Goal: Task Accomplishment & Management: Manage account settings

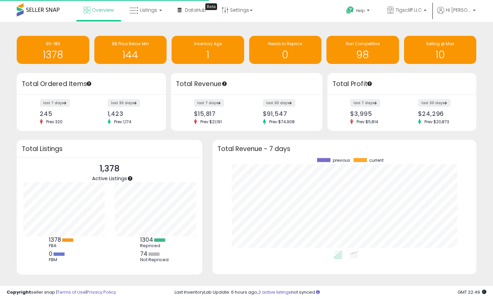
scroll to position [93, 250]
click at [140, 11] on span "Listings" at bounding box center [148, 10] width 17 height 7
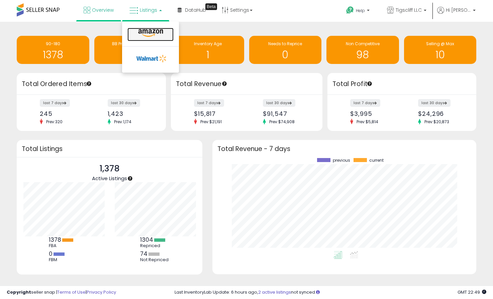
click at [144, 29] on icon at bounding box center [150, 33] width 29 height 9
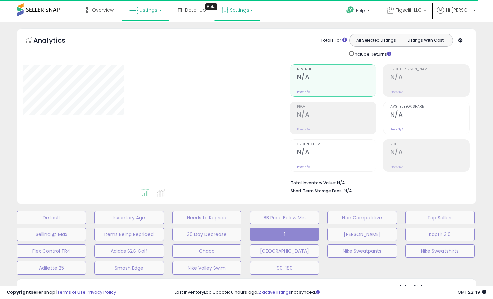
select select "**"
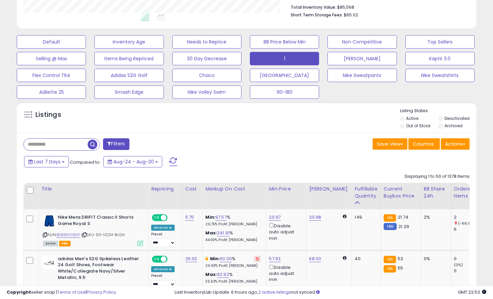
scroll to position [175, 0]
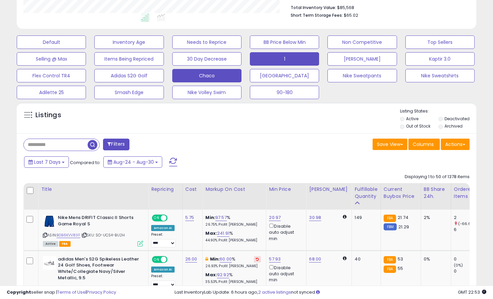
click at [203, 73] on button "Chaco" at bounding box center [206, 75] width 69 height 13
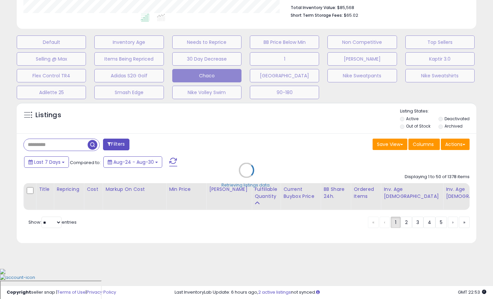
scroll to position [144, 0]
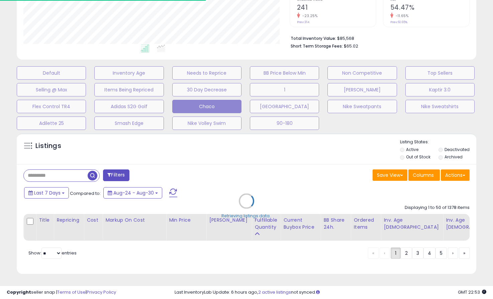
type input "*****"
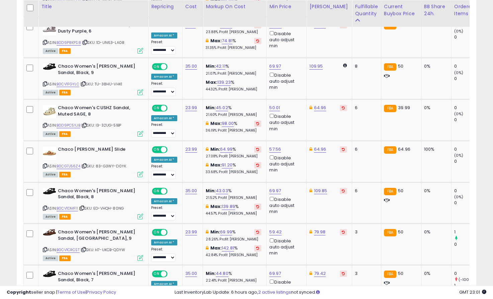
scroll to position [452, 0]
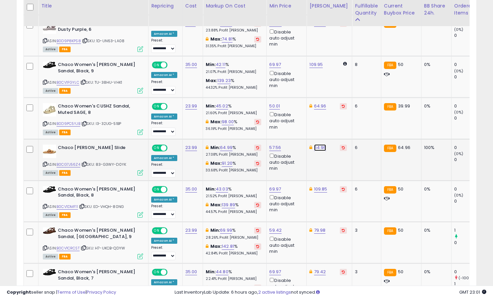
click at [318, 146] on link "64.96" at bounding box center [320, 147] width 12 height 7
type input "*"
type input "*****"
click button "submit" at bounding box center [339, 124] width 11 height 10
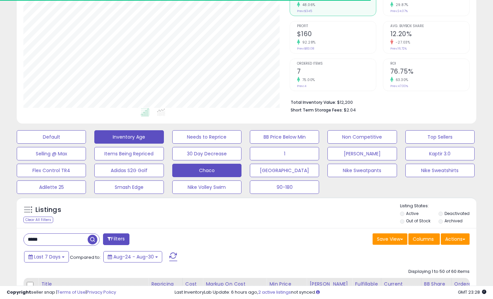
scroll to position [0, 0]
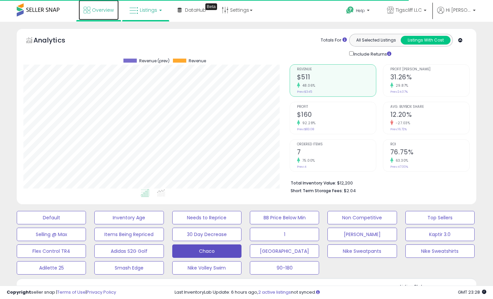
click at [95, 17] on link "Overview" at bounding box center [99, 10] width 40 height 20
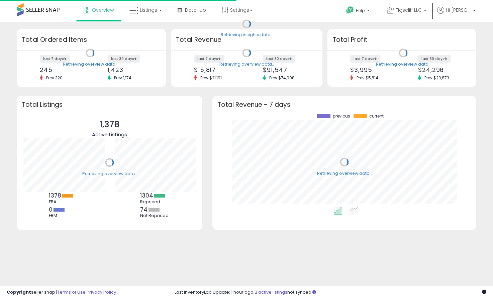
scroll to position [93, 250]
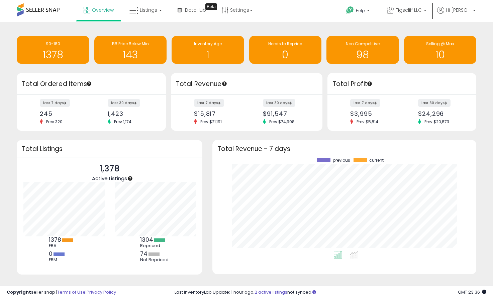
click at [136, 24] on div "Retrieving insights data.. 90-180 1378 BB Price Below Min 143 Inventory Age 1 0" at bounding box center [246, 165] width 493 height 286
click at [140, 14] on link "Listings" at bounding box center [145, 10] width 42 height 20
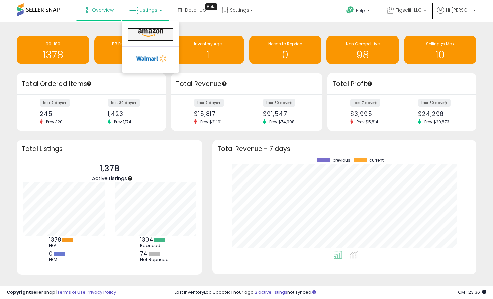
click at [143, 33] on icon at bounding box center [150, 33] width 29 height 9
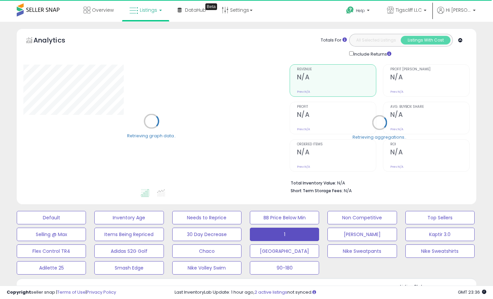
select select "**"
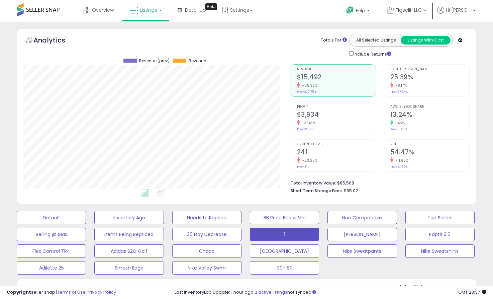
scroll to position [137, 266]
click at [102, 15] on link "Overview" at bounding box center [99, 10] width 40 height 20
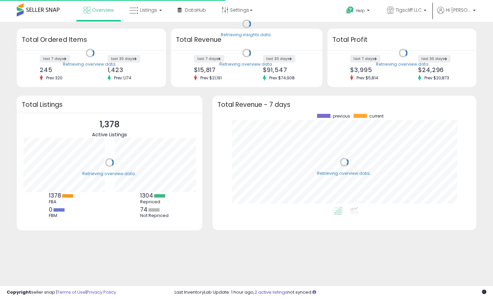
scroll to position [93, 250]
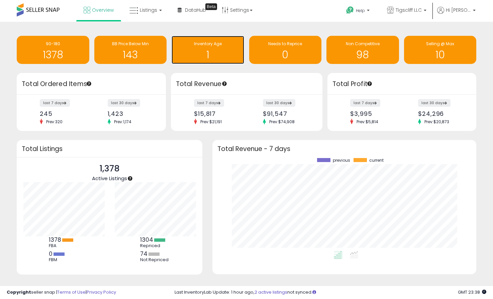
click at [198, 53] on h1 "1" at bounding box center [208, 54] width 66 height 11
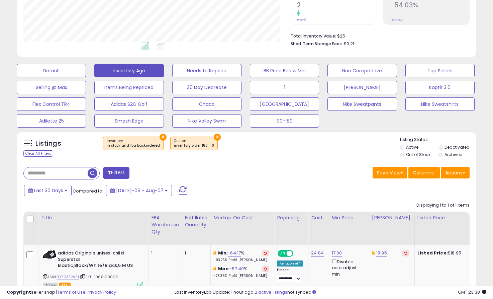
scroll to position [192, 0]
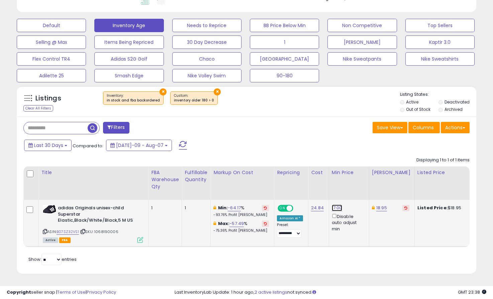
click at [338, 207] on link "17.00" at bounding box center [337, 207] width 10 height 7
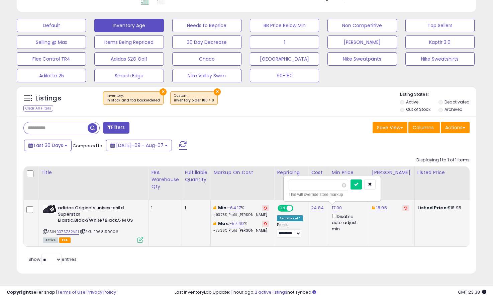
type input "*"
click button "submit" at bounding box center [355, 184] width 11 height 10
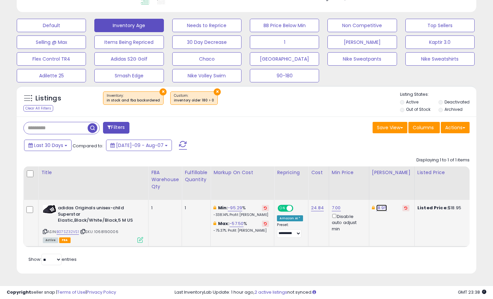
click at [377, 206] on link "18.95" at bounding box center [381, 207] width 11 height 7
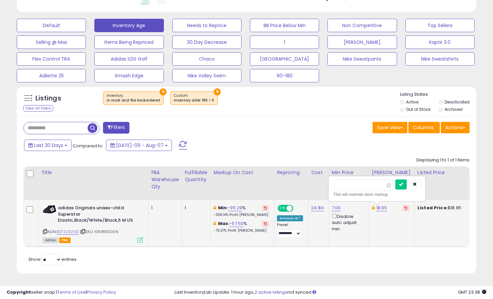
type input "*"
type input "*****"
click button "submit" at bounding box center [400, 184] width 11 height 10
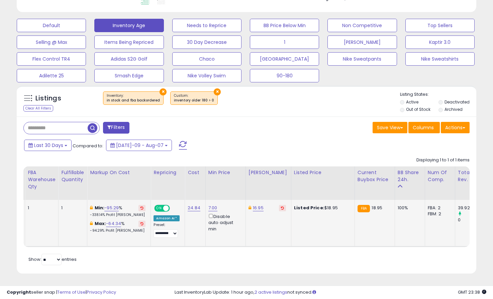
scroll to position [0, 0]
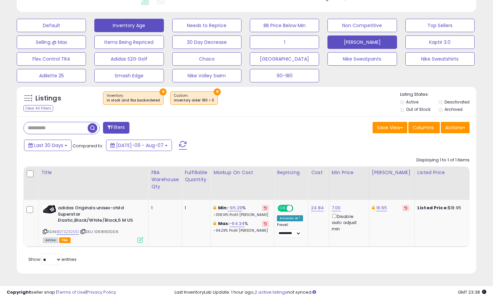
click at [370, 41] on button "[PERSON_NAME]" at bounding box center [361, 41] width 69 height 13
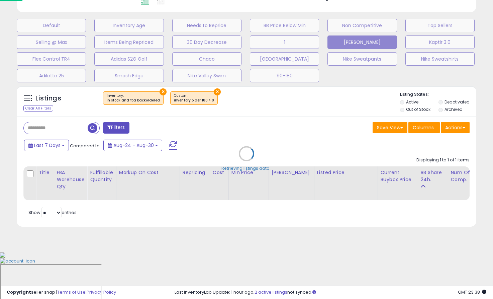
scroll to position [145, 0]
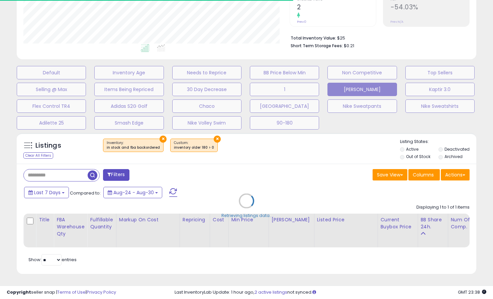
type input "******"
select select "**"
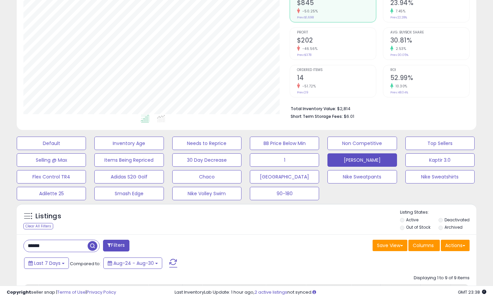
scroll to position [0, 0]
